Goal: Information Seeking & Learning: Learn about a topic

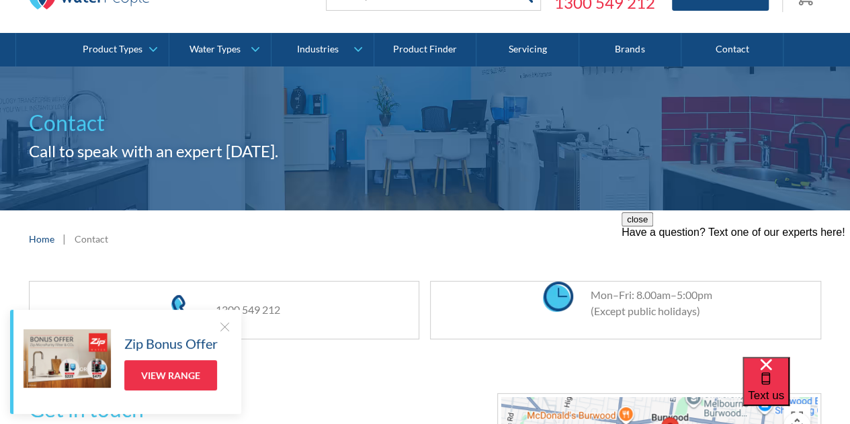
scroll to position [67, 0]
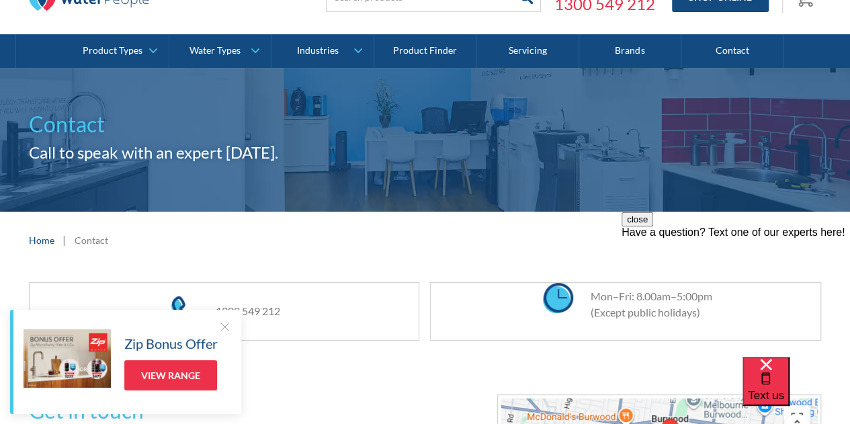
click at [228, 326] on div at bounding box center [224, 326] width 13 height 13
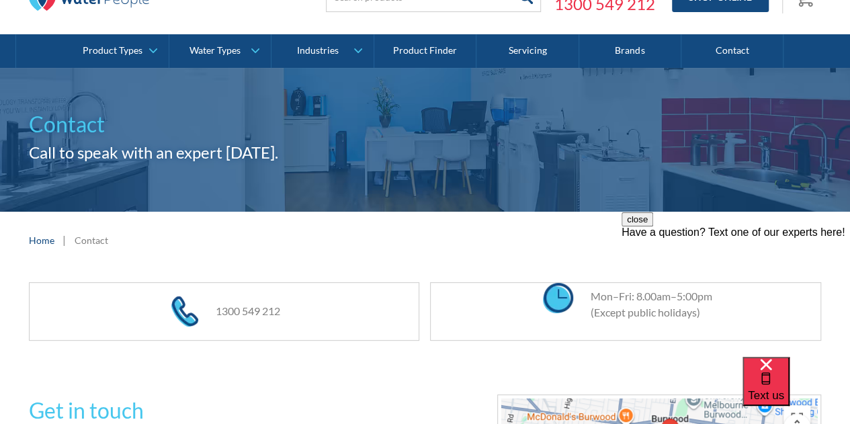
scroll to position [0, 0]
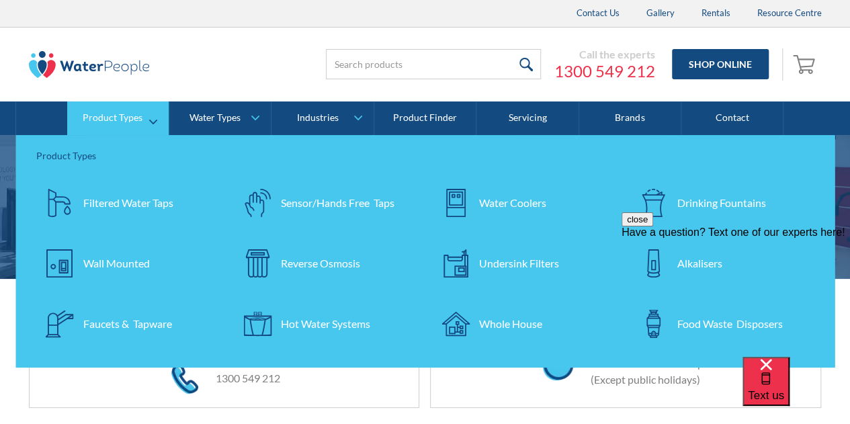
click at [352, 196] on div "Sensor/Hands Free Taps" at bounding box center [338, 203] width 114 height 16
click at [105, 201] on div "Filtered Water Taps" at bounding box center [128, 203] width 90 height 16
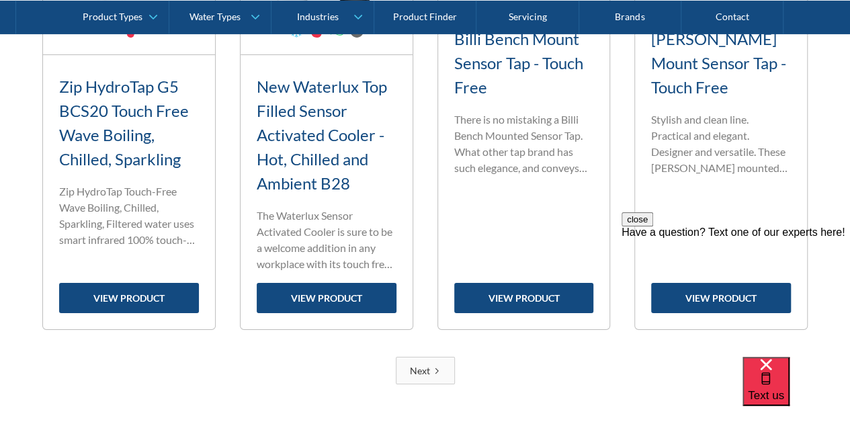
scroll to position [2486, 0]
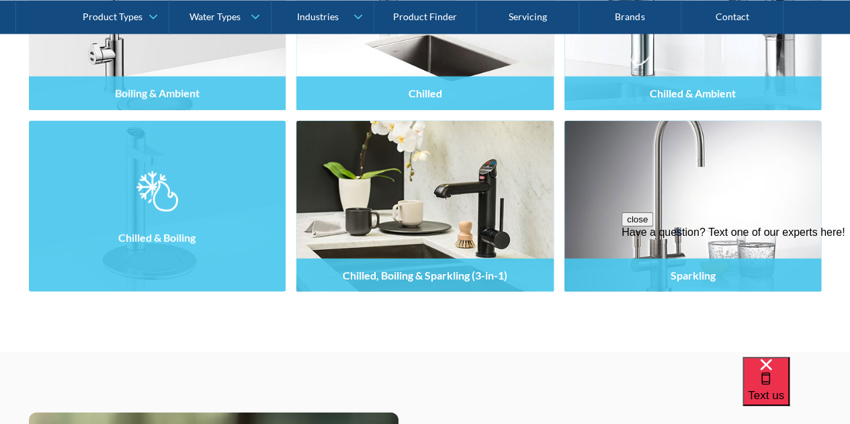
scroll to position [1545, 0]
